Goal: Transaction & Acquisition: Download file/media

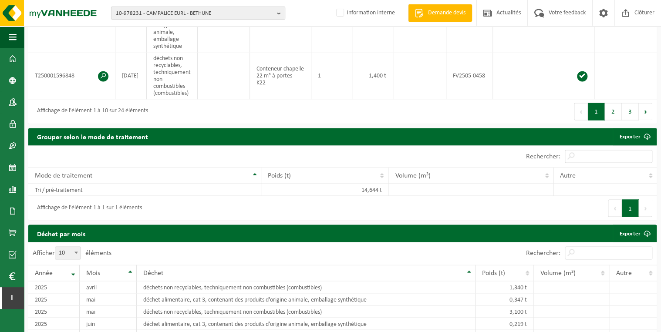
click at [149, 12] on span "10-978231 - CAMPALICE EURL - BETHUNE" at bounding box center [195, 13] width 158 height 13
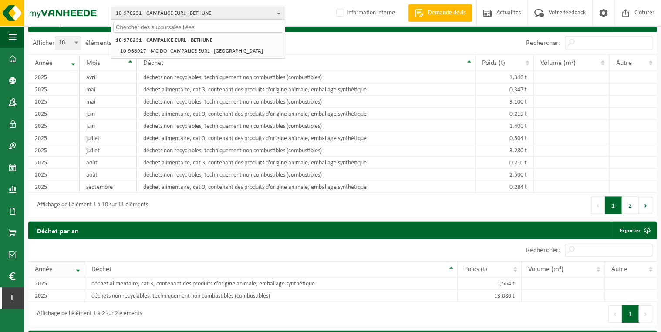
scroll to position [906, 0]
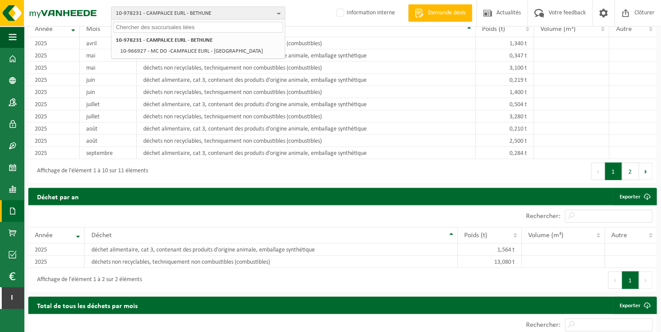
click at [8, 211] on link "Documents" at bounding box center [12, 211] width 24 height 22
click at [64, 211] on span "Factures" at bounding box center [62, 211] width 22 height 17
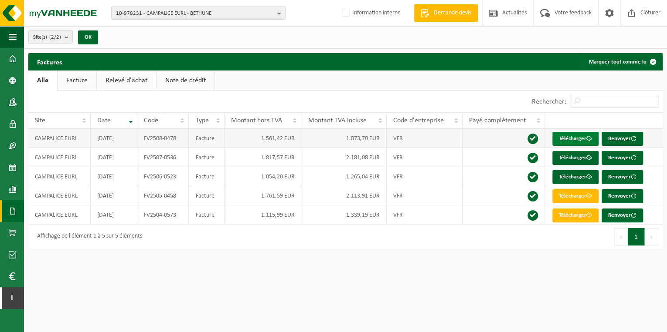
click at [575, 138] on link "Télécharger" at bounding box center [575, 139] width 46 height 14
drag, startPoint x: 197, startPoint y: 255, endPoint x: 205, endPoint y: 147, distance: 108.3
click at [197, 255] on div "Navigation Demande devis Actualités Votre feedback Clôturer Tableau de bord Don…" at bounding box center [333, 129] width 667 height 258
click at [242, 17] on span "10-978231 - CAMPALICE EURL - BETHUNE" at bounding box center [195, 13] width 158 height 13
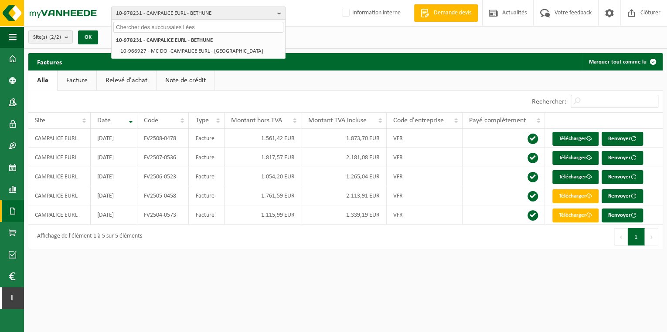
click at [233, 31] on input "text" at bounding box center [198, 27] width 170 height 11
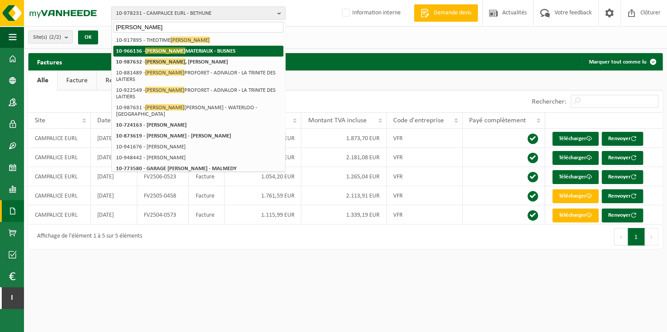
type input "durand"
click at [213, 50] on strong "10-966136 - DURAND MATERIAUX - BUSNES" at bounding box center [175, 50] width 119 height 7
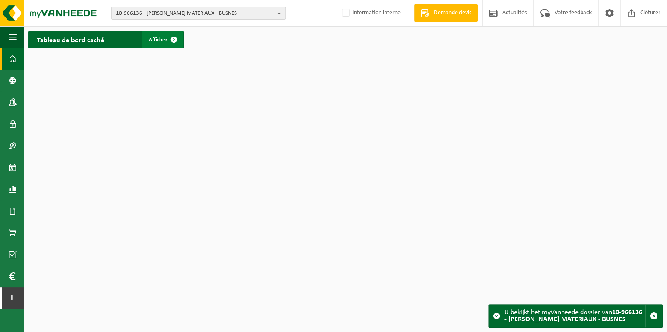
click at [152, 40] on span "Afficher" at bounding box center [158, 40] width 19 height 6
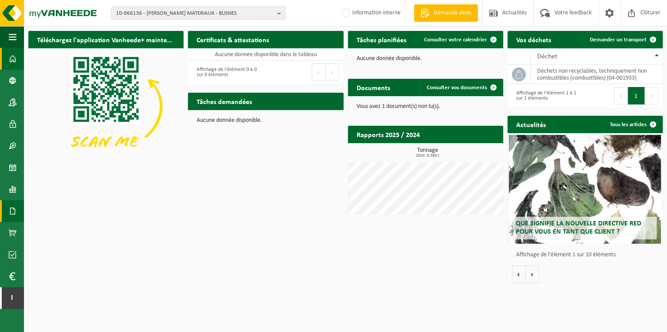
click at [12, 211] on span at bounding box center [13, 211] width 8 height 22
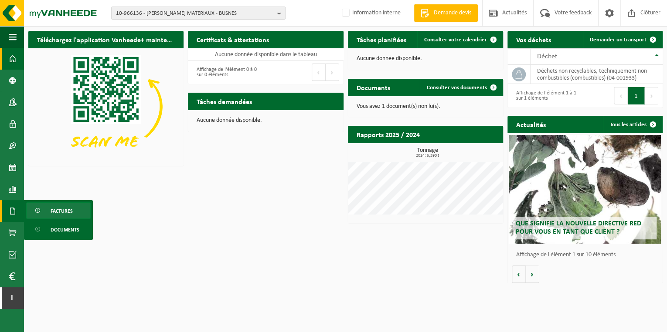
click at [65, 210] on span "Factures" at bounding box center [62, 211] width 22 height 17
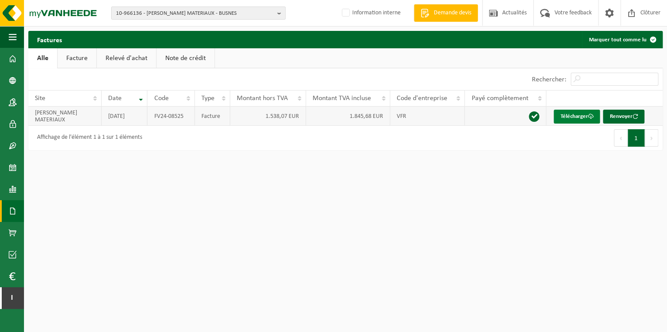
click at [577, 117] on link "Télécharger" at bounding box center [576, 117] width 46 height 14
